Goal: Find specific page/section

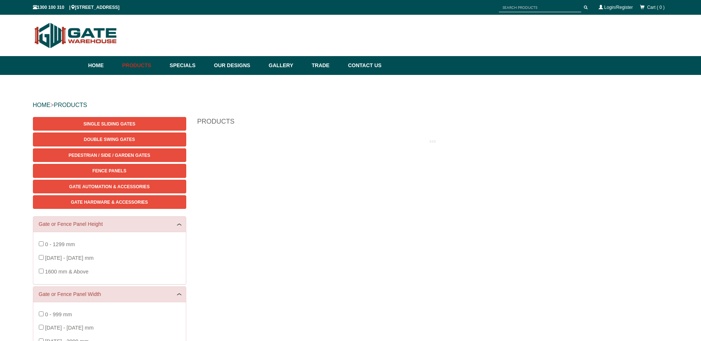
scroll to position [18, 0]
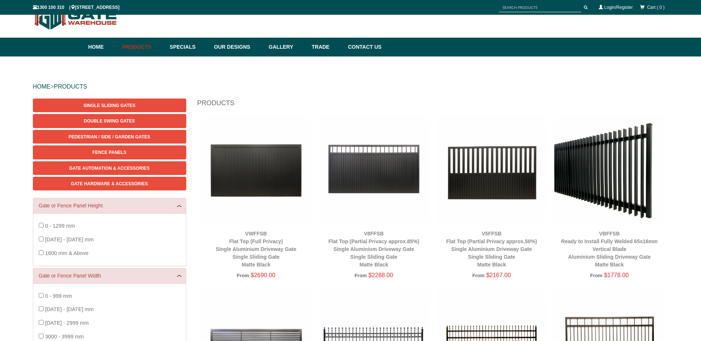
click at [519, 11] on input "text" at bounding box center [540, 7] width 82 height 9
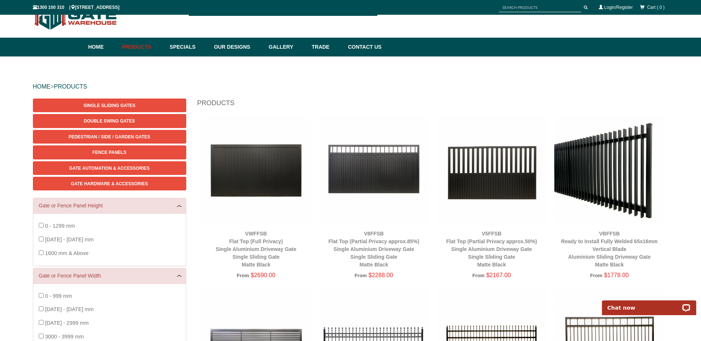
scroll to position [0, 0]
type input "b113878"
click at [580, 3] on button "submit" at bounding box center [585, 7] width 11 height 9
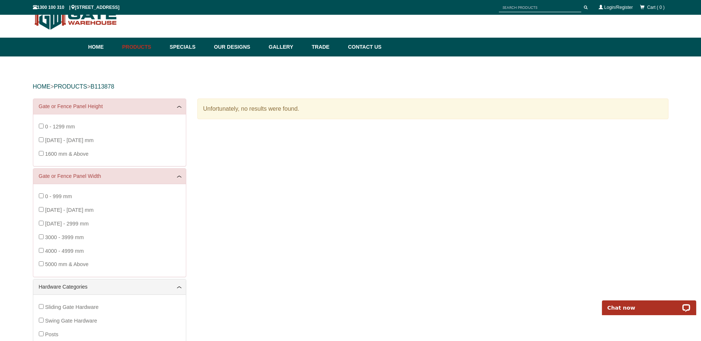
click at [507, 5] on input "text" at bounding box center [540, 7] width 82 height 9
type input "b113878"
click at [580, 3] on button "submit" at bounding box center [585, 7] width 11 height 9
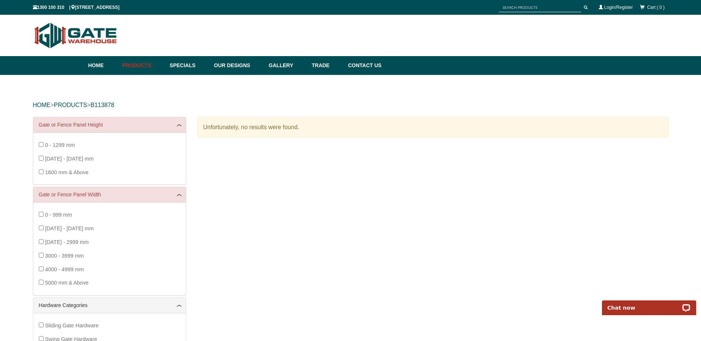
click at [526, 9] on input "text" at bounding box center [540, 7] width 82 height 9
type input "b113878"
click at [580, 3] on button "submit" at bounding box center [585, 7] width 11 height 9
click at [512, 8] on input "text" at bounding box center [540, 7] width 82 height 9
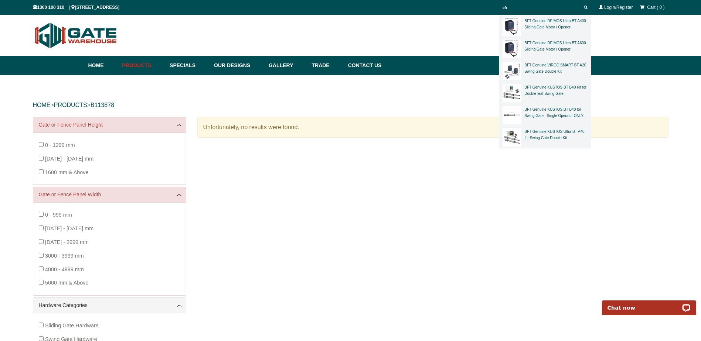
type input "bft"
click at [580, 3] on button "submit" at bounding box center [585, 7] width 11 height 9
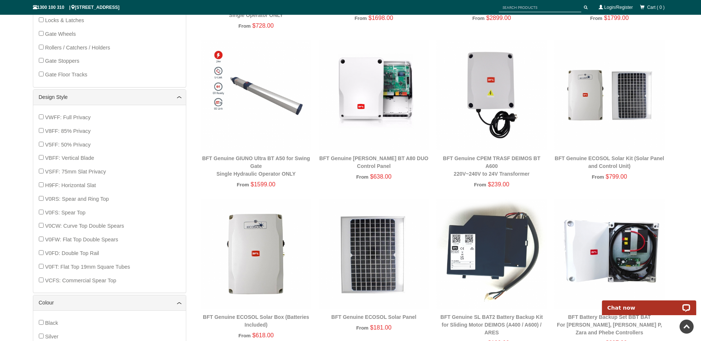
scroll to position [388, 0]
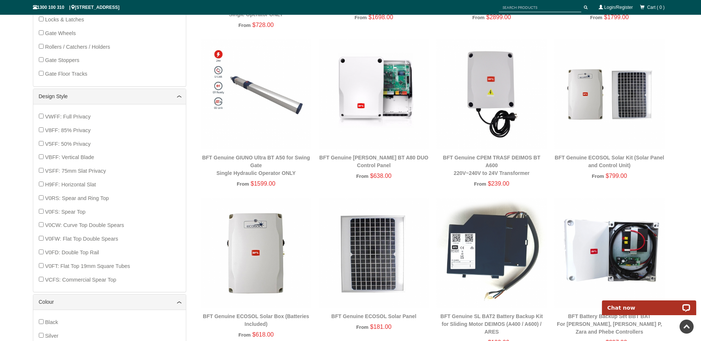
click at [502, 89] on img at bounding box center [491, 94] width 110 height 110
